Goal: Information Seeking & Learning: Understand process/instructions

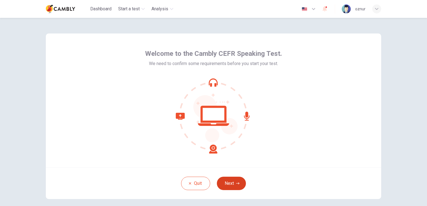
click at [238, 186] on button "Next" at bounding box center [231, 183] width 29 height 13
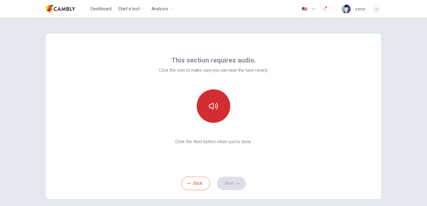
click at [215, 112] on button "button" at bounding box center [214, 106] width 34 height 34
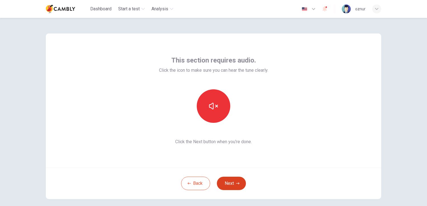
click at [237, 184] on icon "button" at bounding box center [237, 183] width 3 height 3
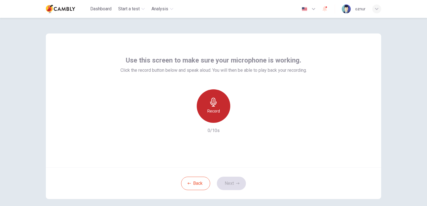
click at [211, 106] on icon "button" at bounding box center [213, 102] width 9 height 9
click at [212, 107] on div "Stop" at bounding box center [214, 106] width 34 height 34
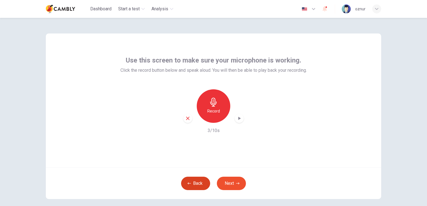
click at [194, 181] on button "Back" at bounding box center [195, 183] width 29 height 13
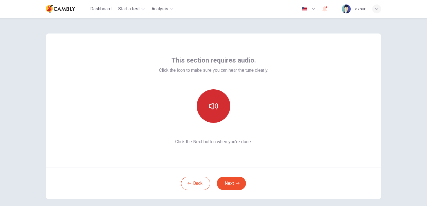
click at [214, 108] on icon "button" at bounding box center [213, 106] width 9 height 9
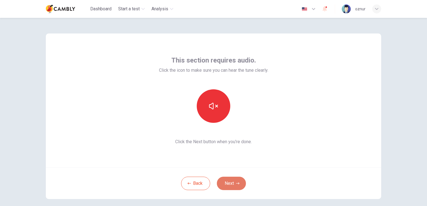
click at [236, 185] on icon "button" at bounding box center [237, 183] width 3 height 3
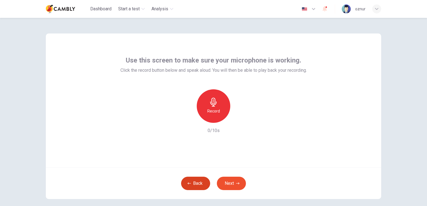
click at [198, 183] on button "Back" at bounding box center [195, 183] width 29 height 13
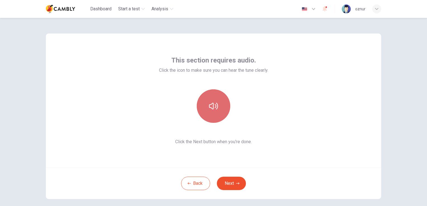
click at [207, 93] on button "button" at bounding box center [214, 106] width 34 height 34
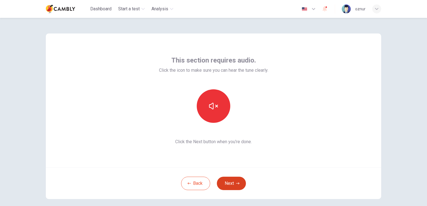
click at [233, 183] on button "Next" at bounding box center [231, 183] width 29 height 13
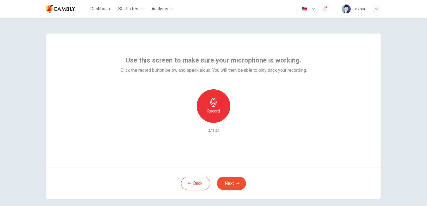
click at [216, 112] on h6 "Record" at bounding box center [213, 111] width 13 height 7
click at [218, 111] on div "Stop" at bounding box center [214, 106] width 34 height 34
click at [238, 119] on icon "button" at bounding box center [239, 118] width 3 height 3
click at [235, 187] on button "Next" at bounding box center [231, 183] width 29 height 13
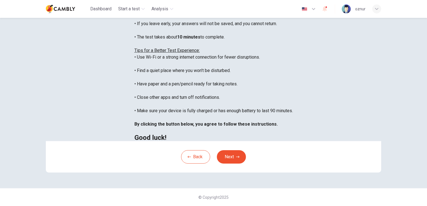
scroll to position [104, 0]
